Goal: Transaction & Acquisition: Purchase product/service

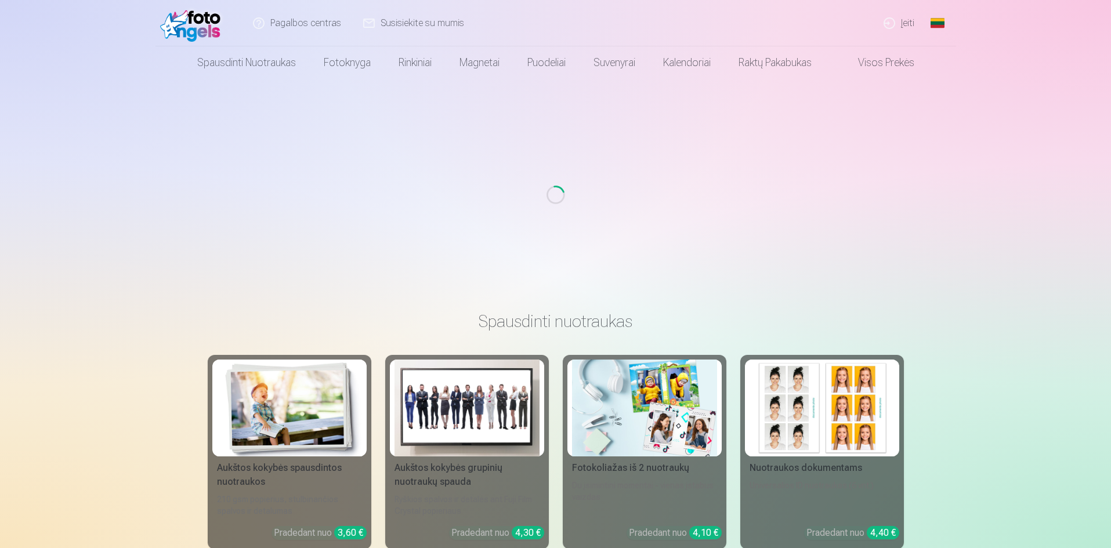
click at [917, 24] on link "Įeiti" at bounding box center [899, 23] width 53 height 46
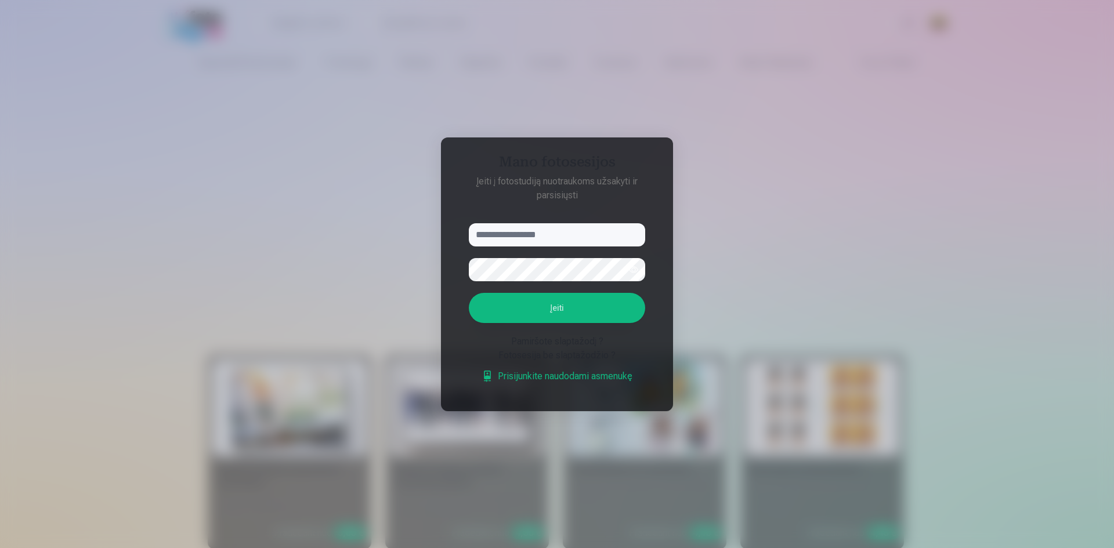
click at [531, 229] on input "text" at bounding box center [557, 234] width 176 height 23
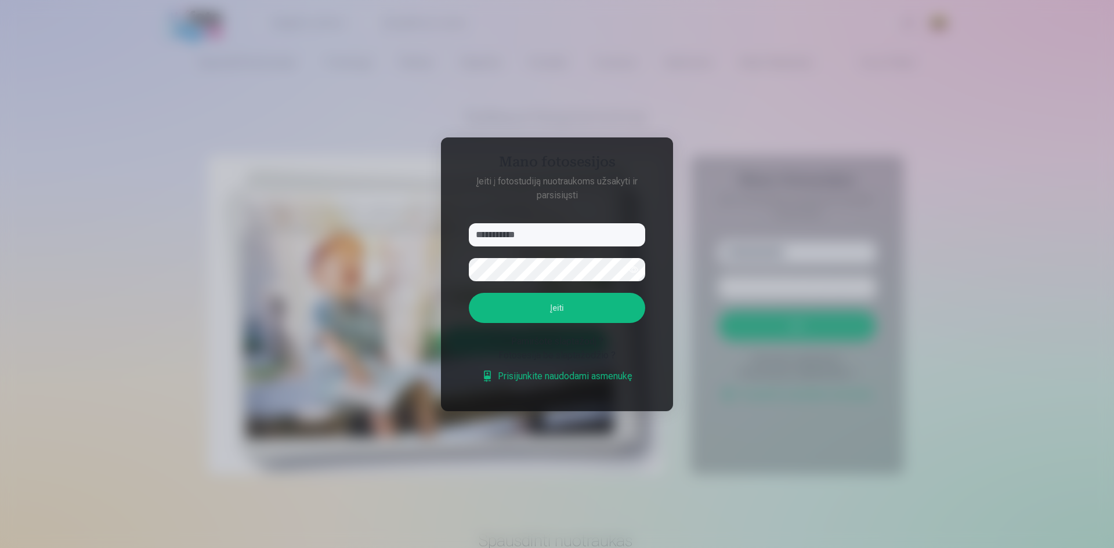
type input "**********"
click at [469, 293] on button "Įeiti" at bounding box center [557, 308] width 176 height 30
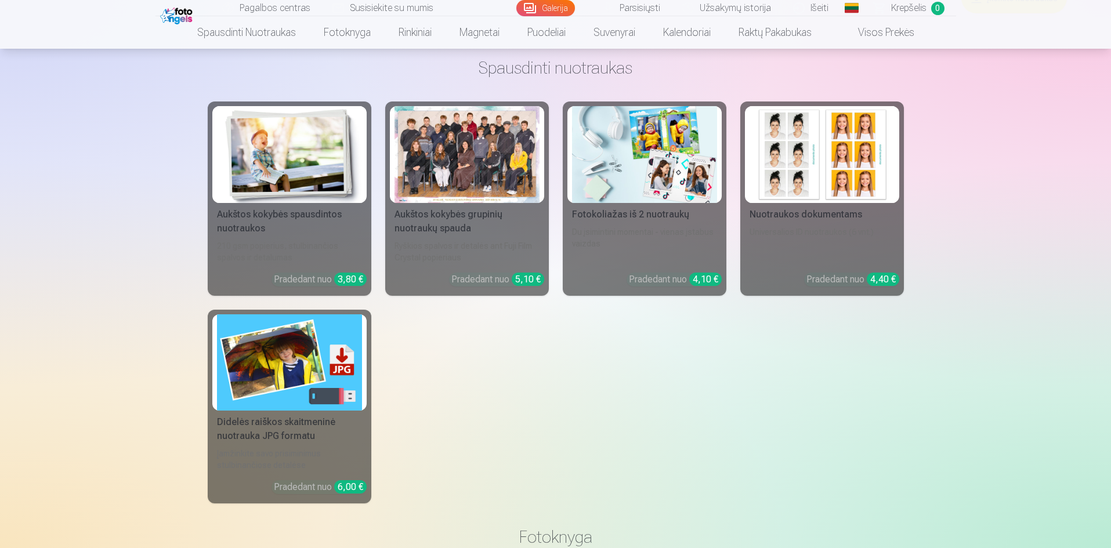
scroll to position [5042, 0]
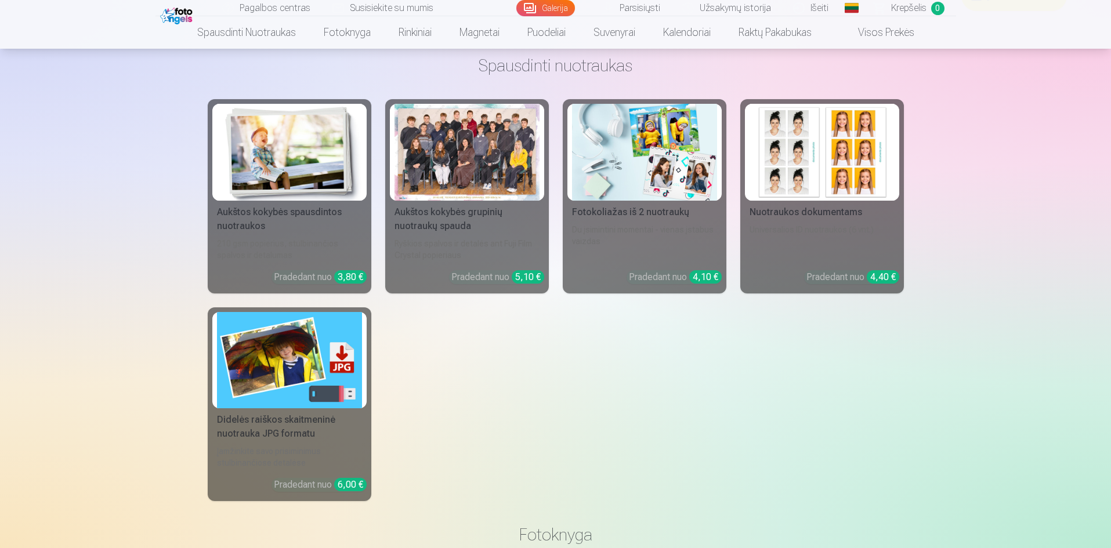
click at [737, 405] on div "Aukštos kokybės spausdintos nuotraukos 210 gsm popierius, stulbinančios spalvos…" at bounding box center [556, 300] width 696 height 402
click at [536, 269] on link "Aukštos kokybės grupinių nuotraukų spauda Ryškios spalvos ir detalės ant Fuji F…" at bounding box center [467, 196] width 164 height 194
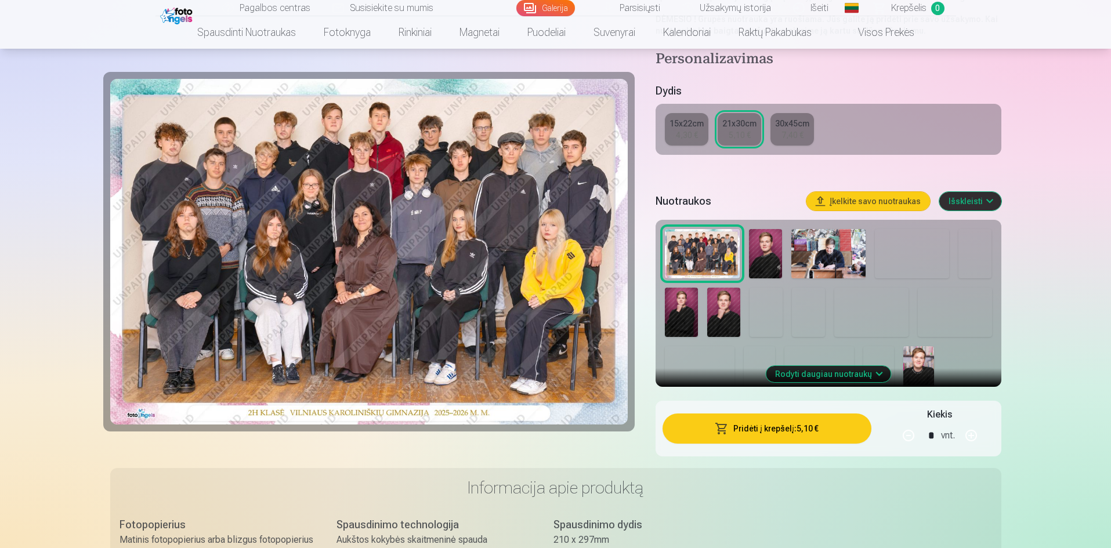
scroll to position [299, 0]
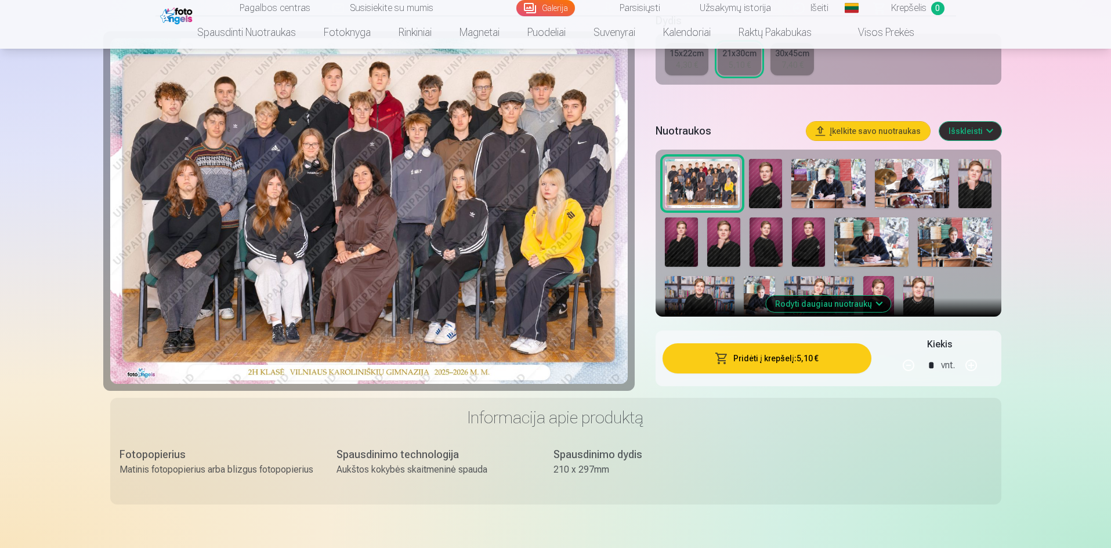
click at [750, 176] on img at bounding box center [765, 184] width 33 height 50
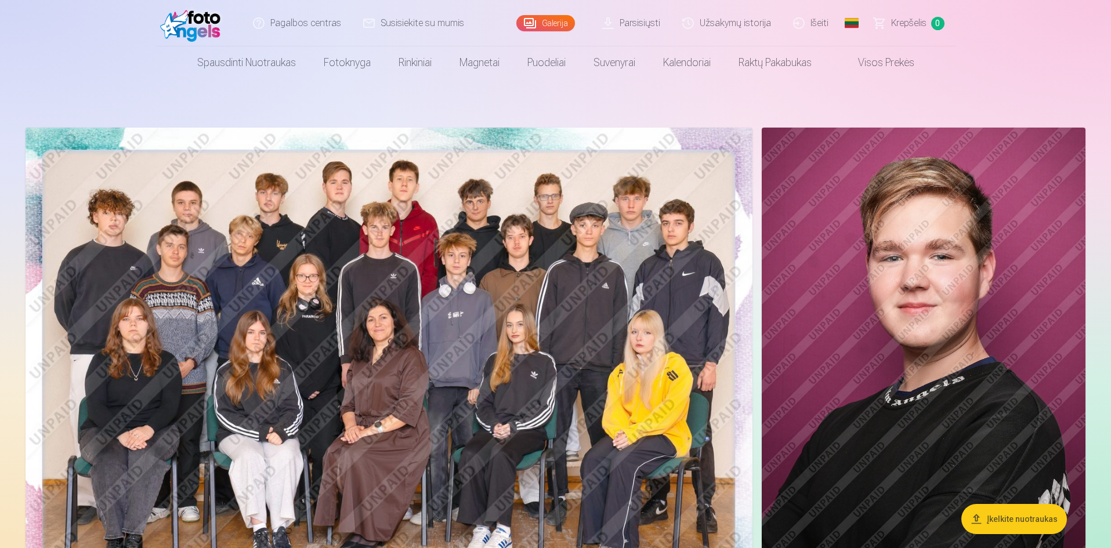
click at [531, 247] on img at bounding box center [389, 370] width 727 height 485
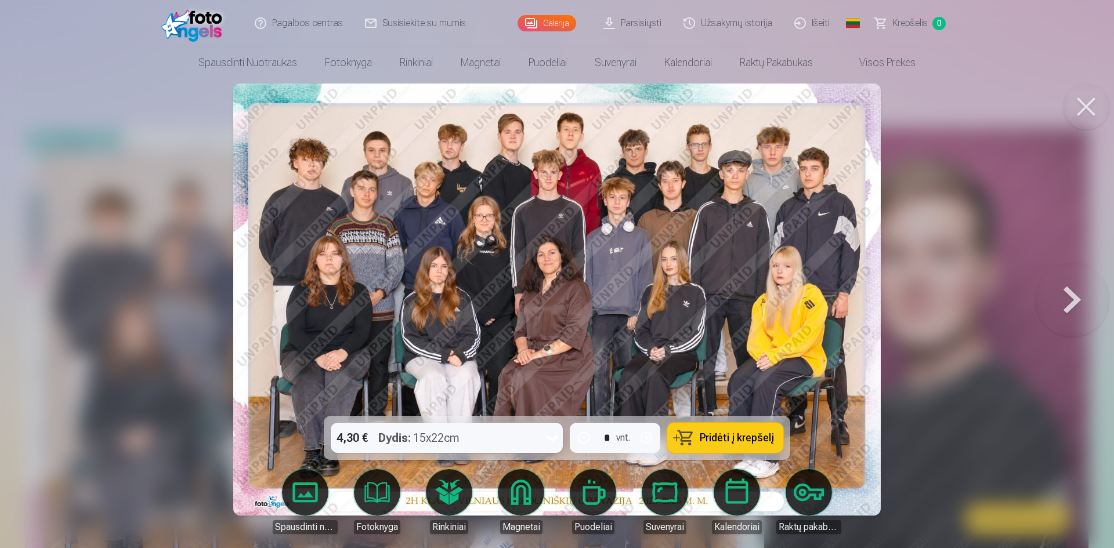
click at [689, 426] on button "Pridėti į krepšelį" at bounding box center [725, 438] width 116 height 30
click at [903, 25] on span "Krepšelis" at bounding box center [909, 23] width 35 height 14
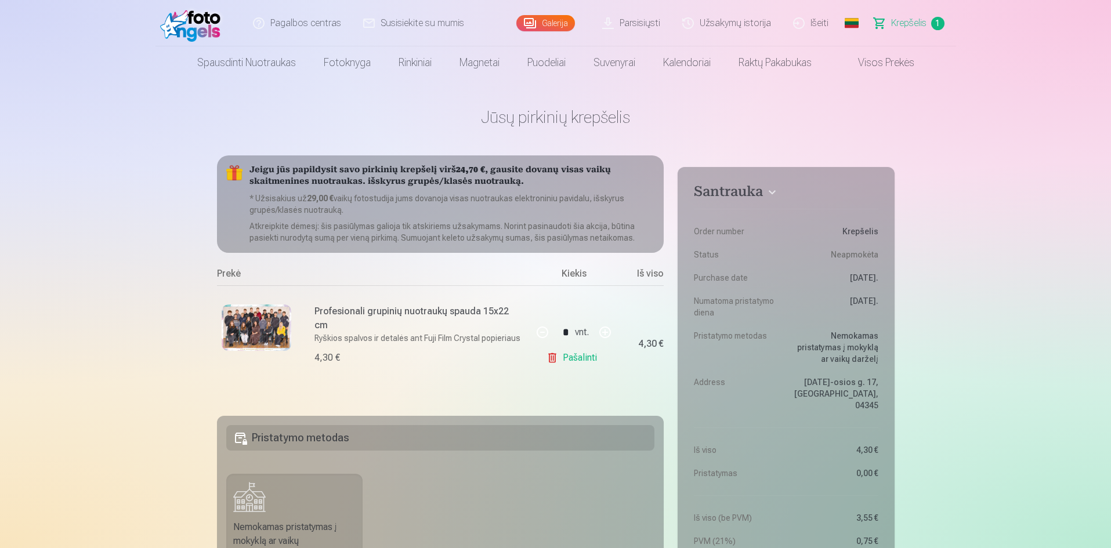
click at [333, 335] on div "Profesionali grupinių nuotraukų spauda 15x22 cm Ryškios spalvos ir detalės ant …" at bounding box center [418, 343] width 209 height 79
click at [368, 332] on p "Ryškios spalvos ir detalės ant Fuji Film Crystal popieriaus" at bounding box center [418, 338] width 209 height 12
click at [371, 314] on h6 "Profesionali grupinių nuotraukų spauda 15x22 cm" at bounding box center [418, 318] width 209 height 28
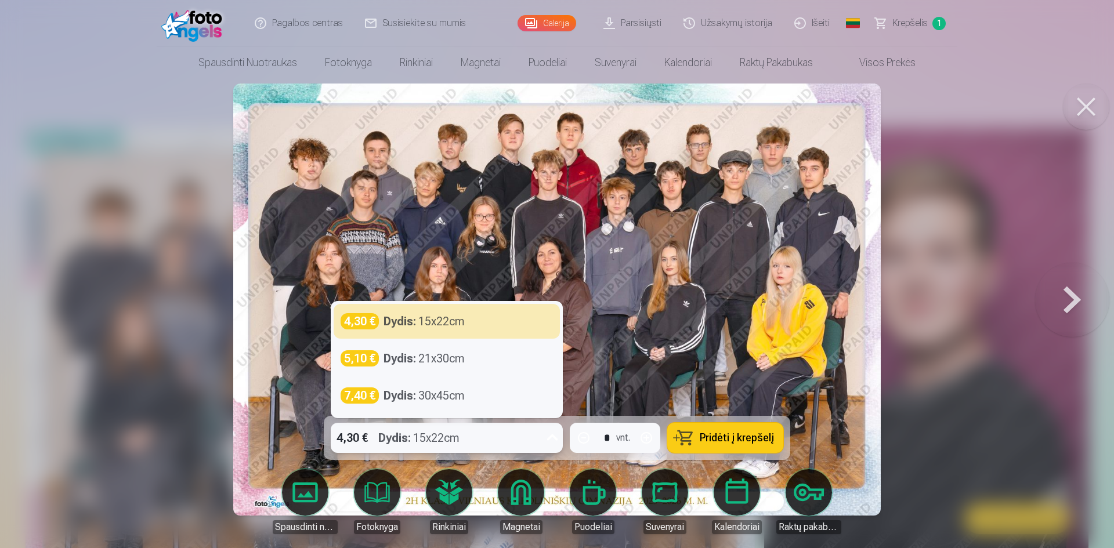
click at [421, 444] on div "Dydis : 15x22cm" at bounding box center [418, 438] width 81 height 30
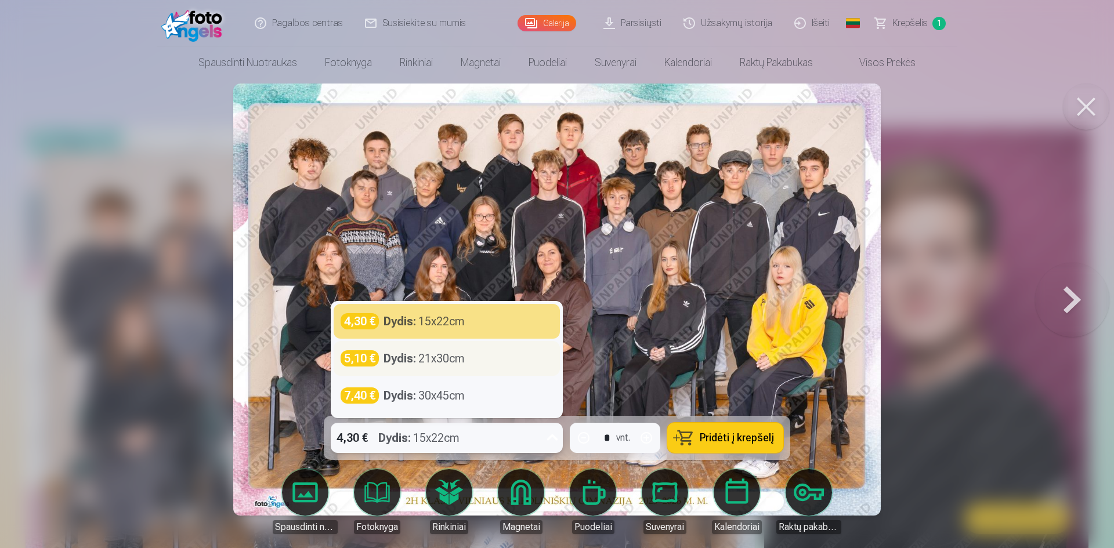
click at [433, 358] on div "Dydis : 21x30cm" at bounding box center [423, 358] width 81 height 16
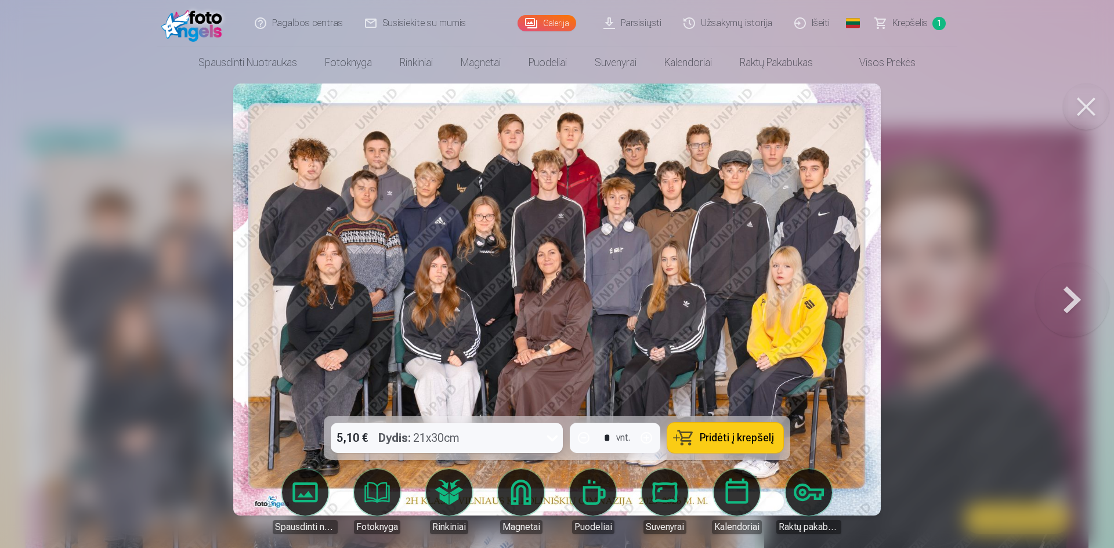
click at [684, 431] on button "Pridėti į krepšelį" at bounding box center [725, 438] width 116 height 30
